Goal: Information Seeking & Learning: Understand process/instructions

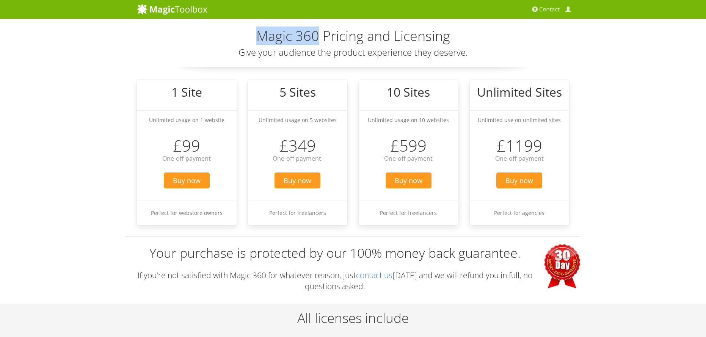
drag, startPoint x: 318, startPoint y: 34, endPoint x: 255, endPoint y: 36, distance: 63.3
click at [254, 37] on h2 "Magic 360 Pricing and Licensing" at bounding box center [353, 35] width 432 height 15
copy h2 "Magic 360"
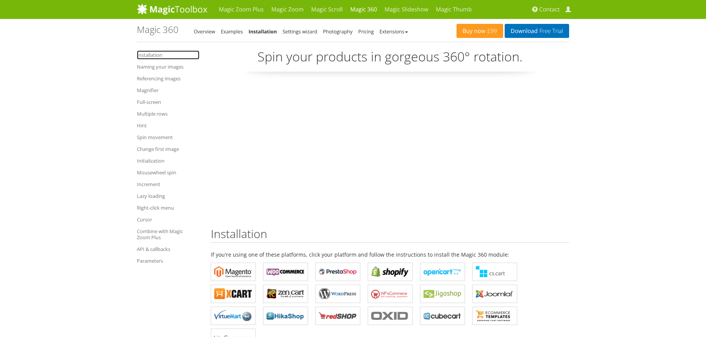
click at [144, 55] on link "Installation" at bounding box center [168, 54] width 63 height 9
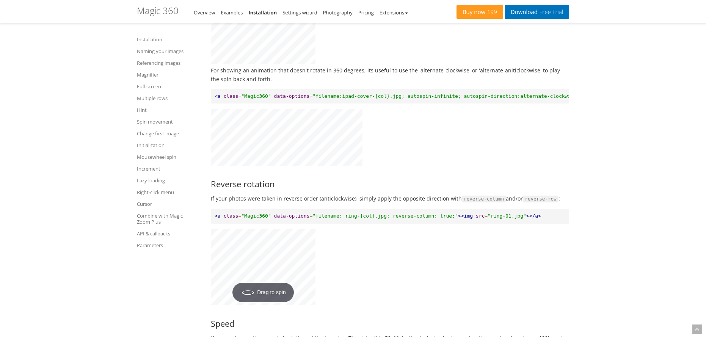
scroll to position [3946, 0]
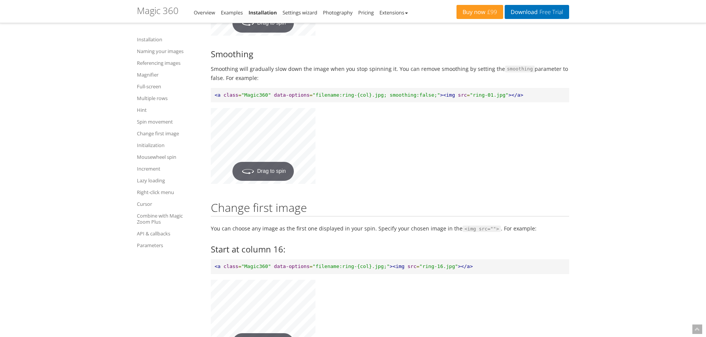
scroll to position [4552, 0]
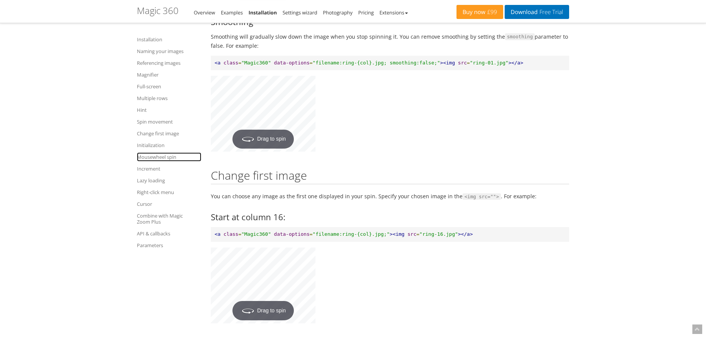
click at [165, 159] on link "Mousewheel spin" at bounding box center [169, 156] width 64 height 9
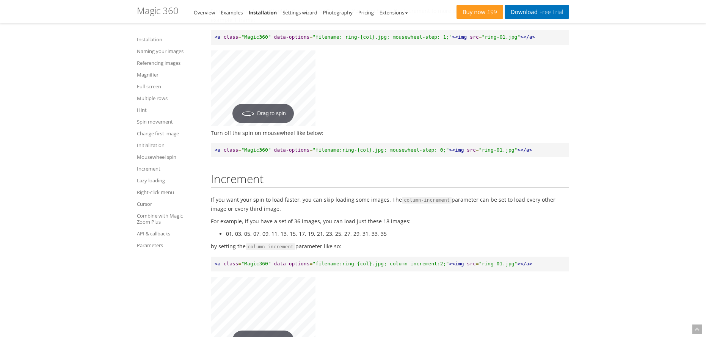
scroll to position [5351, 0]
